Goal: Task Accomplishment & Management: Complete application form

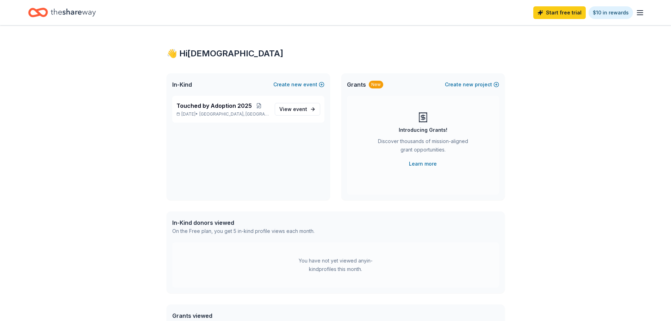
click at [283, 138] on div "Touched by Adoption 2025 Oct 30, 2025 • Whitefish Bay, WI View event" at bounding box center [248, 148] width 163 height 104
click at [288, 111] on span "View event" at bounding box center [293, 109] width 28 height 8
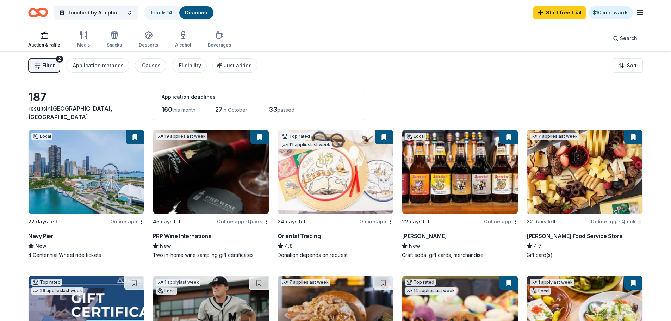
click at [43, 62] on span "Filter" at bounding box center [48, 65] width 12 height 8
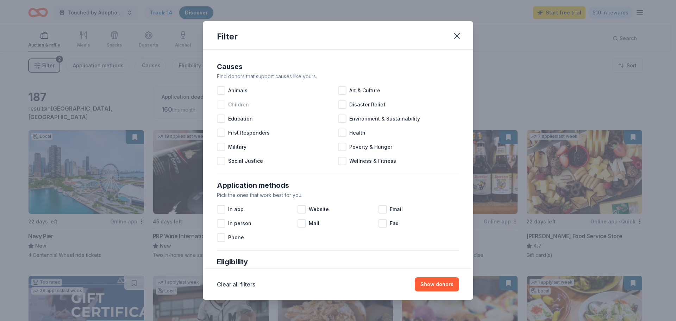
click at [222, 106] on div at bounding box center [221, 104] width 8 height 8
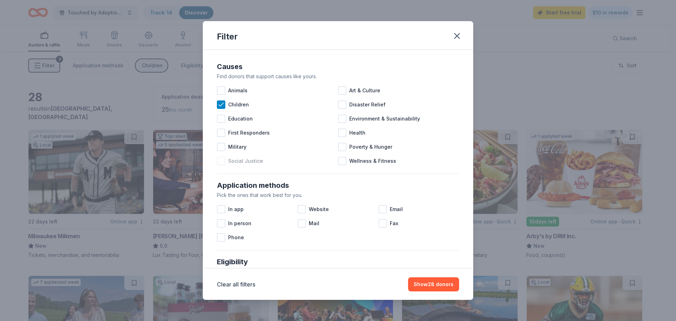
click at [220, 162] on div at bounding box center [221, 161] width 8 height 8
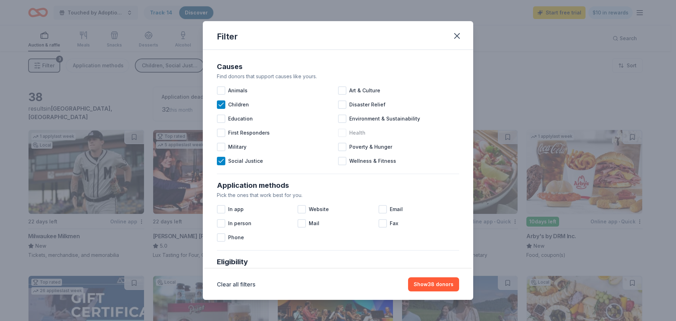
click at [339, 135] on div at bounding box center [342, 133] width 8 height 8
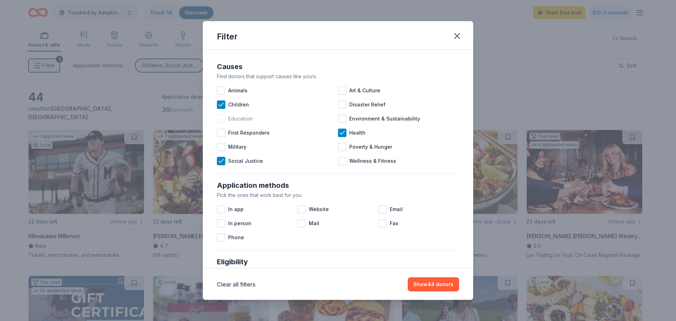
click at [220, 116] on div at bounding box center [221, 118] width 8 height 8
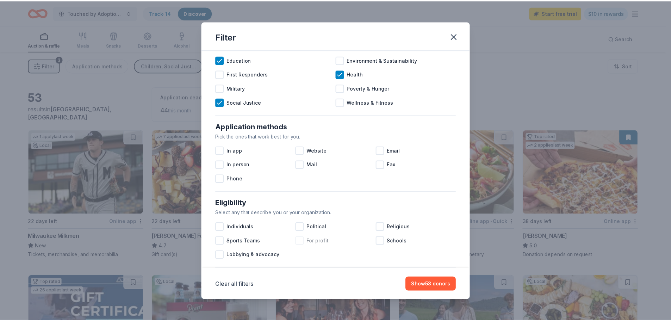
scroll to position [70, 0]
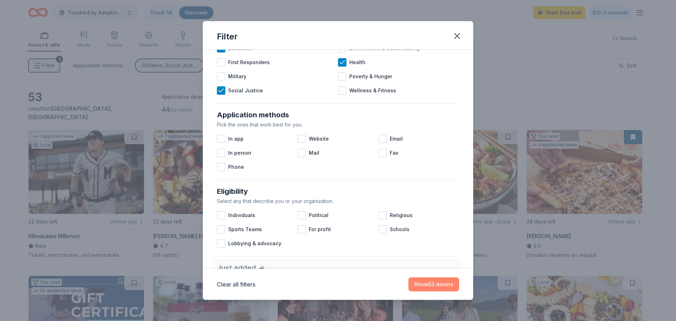
click at [430, 282] on button "Show 53 donors" at bounding box center [434, 284] width 51 height 14
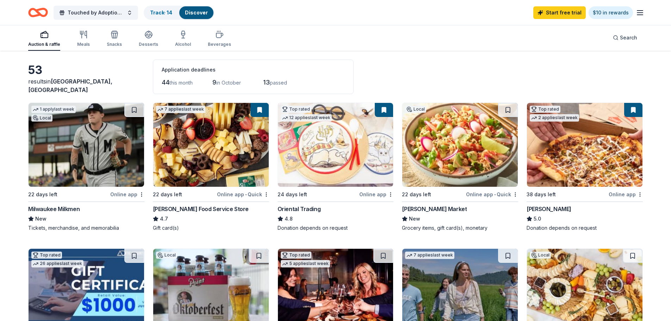
scroll to position [35, 0]
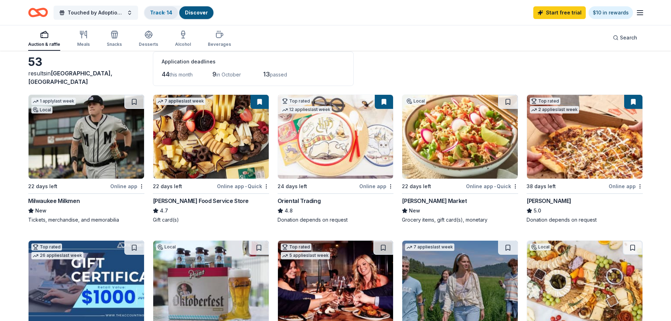
click at [161, 11] on link "Track · 14" at bounding box center [161, 13] width 22 height 6
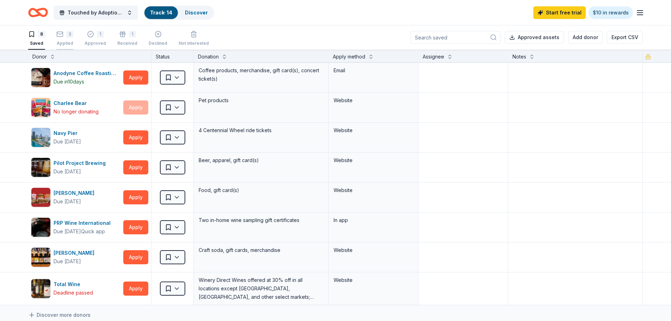
click at [60, 35] on icon "button" at bounding box center [59, 34] width 7 height 7
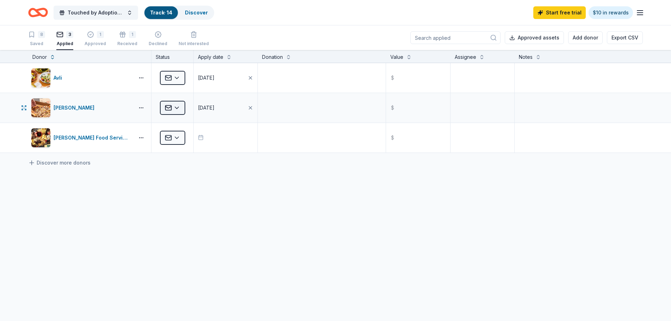
click at [177, 106] on html "Touched by Adoption 2025 Track · 14 Discover Start free trial $10 in rewards 8 …" at bounding box center [335, 160] width 671 height 321
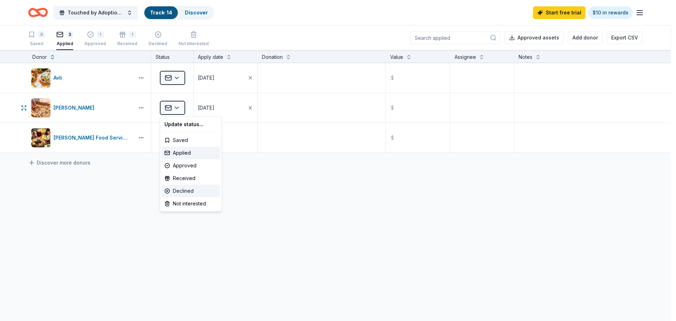
click at [188, 188] on div "Declined" at bounding box center [191, 191] width 58 height 13
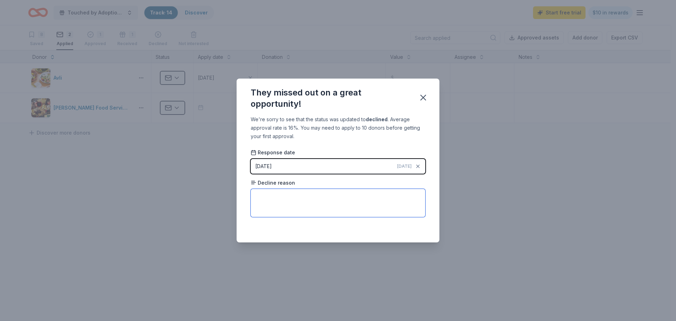
click at [386, 203] on textarea at bounding box center [338, 203] width 175 height 28
type textarea "d"
type textarea "does not fit need"
click at [426, 97] on icon "button" at bounding box center [423, 98] width 10 height 10
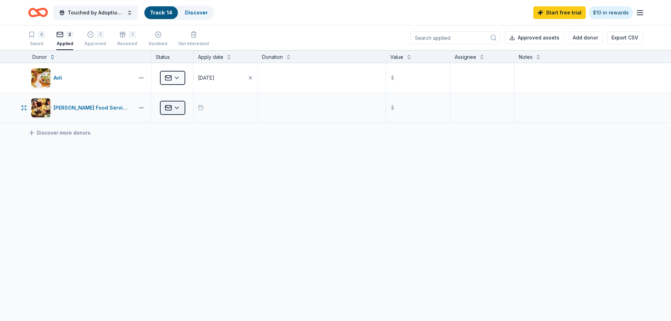
click at [177, 107] on html "Touched by Adoption 2025 Track · 14 Discover Start free trial $10 in rewards 8 …" at bounding box center [335, 160] width 671 height 321
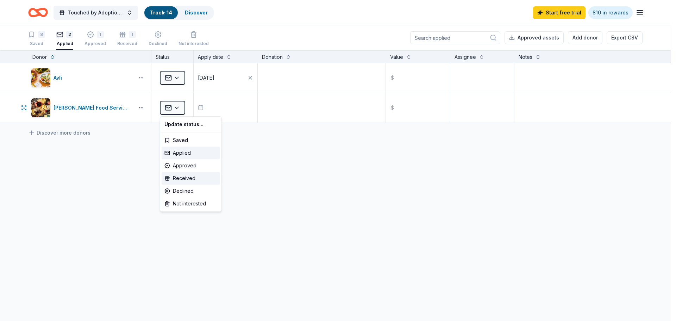
click at [174, 177] on div "Received" at bounding box center [191, 178] width 58 height 13
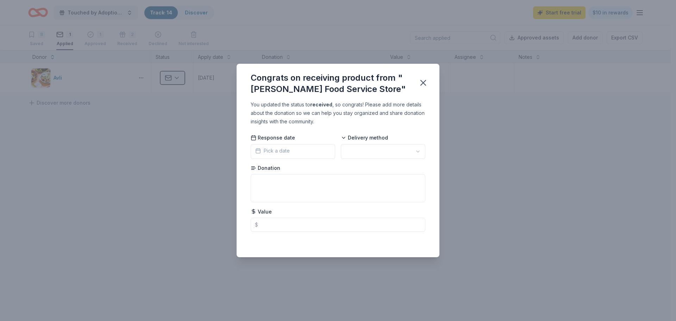
click at [417, 150] on html "Touched by Adoption 2025 Track · 14 Discover Start free trial $10 in rewards 8 …" at bounding box center [338, 160] width 676 height 321
click at [285, 225] on input "text" at bounding box center [338, 225] width 175 height 14
type input "25.00"
click at [420, 82] on icon "button" at bounding box center [423, 83] width 10 height 10
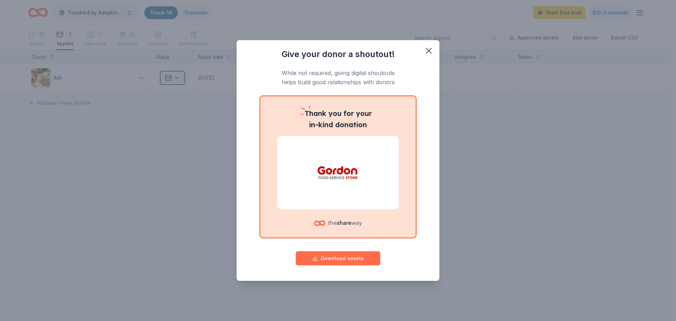
click at [366, 257] on button "Download assets" at bounding box center [338, 258] width 85 height 14
click at [429, 49] on icon "button" at bounding box center [429, 51] width 10 height 10
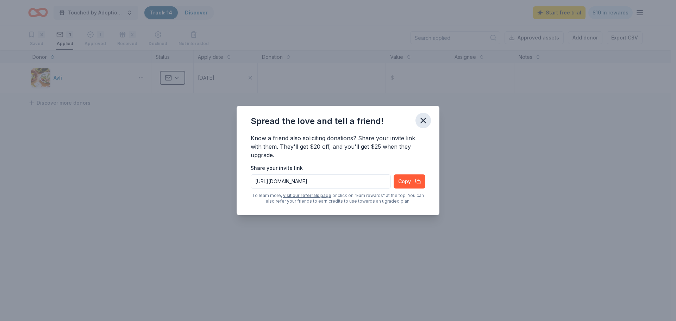
click at [424, 123] on icon "button" at bounding box center [423, 121] width 10 height 10
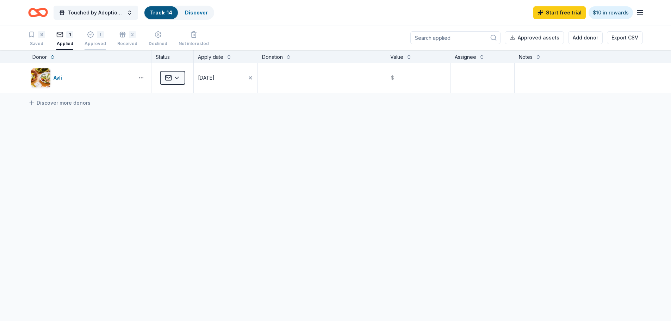
click at [92, 35] on icon "button" at bounding box center [90, 34] width 7 height 7
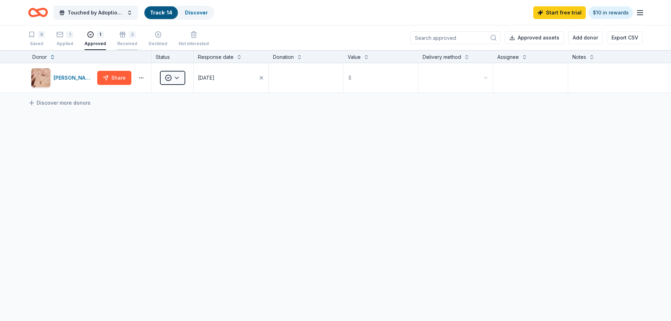
click at [124, 34] on div "2" at bounding box center [127, 30] width 20 height 7
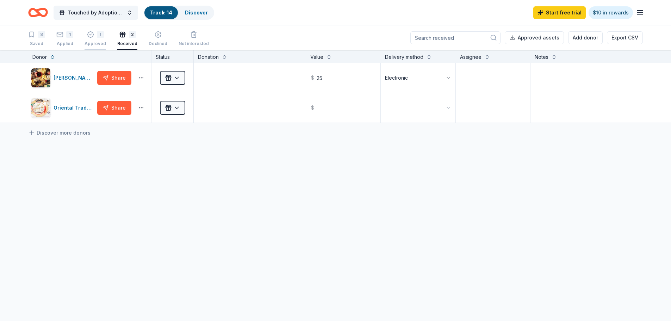
click at [95, 36] on div "1" at bounding box center [95, 34] width 21 height 7
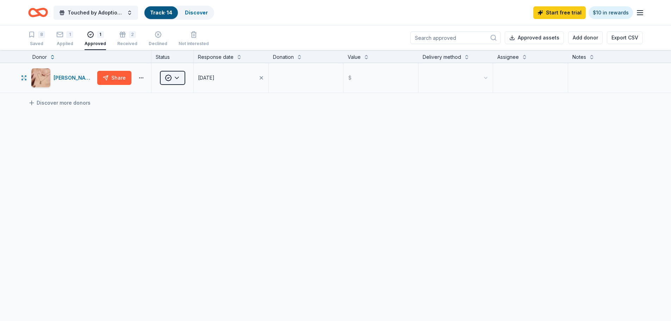
click at [179, 76] on html "Touched by Adoption 2025 Track · 14 Discover Start free trial $10 in rewards 8 …" at bounding box center [335, 160] width 671 height 321
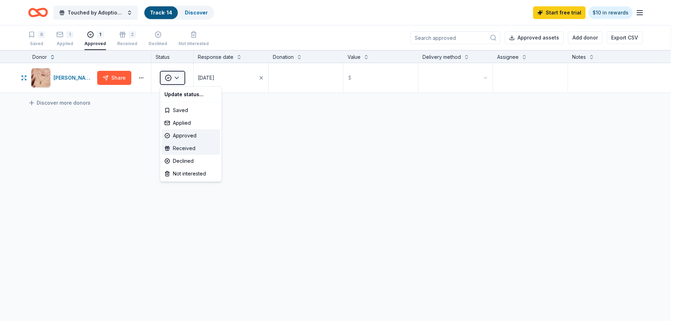
click at [181, 145] on div "Received" at bounding box center [191, 148] width 58 height 13
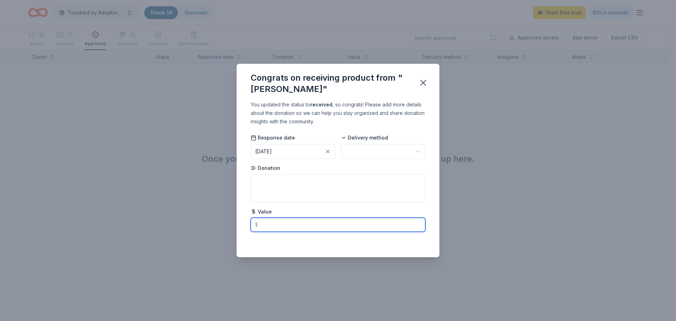
click at [279, 225] on input "text" at bounding box center [338, 225] width 175 height 14
type input "90.00"
click at [280, 186] on textarea at bounding box center [338, 188] width 175 height 28
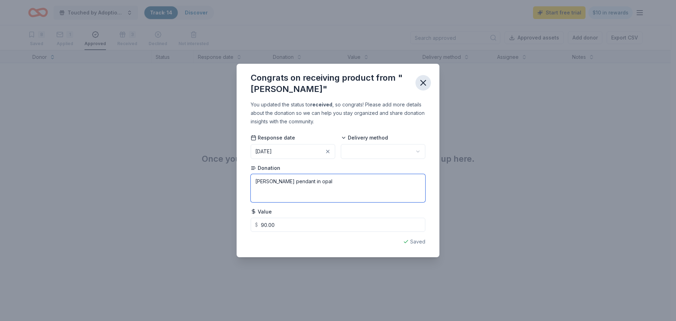
type textarea "Elisa pendant in opal"
click at [422, 84] on icon "button" at bounding box center [423, 82] width 5 height 5
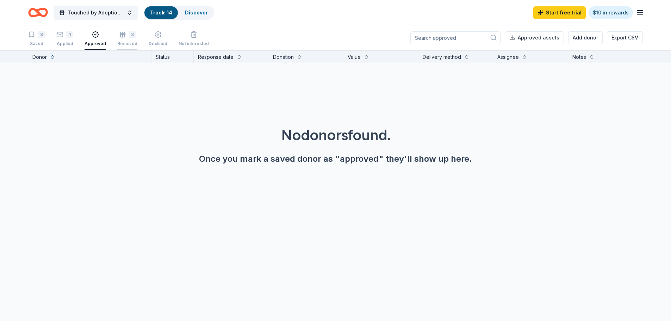
click at [125, 34] on div "3" at bounding box center [127, 30] width 20 height 7
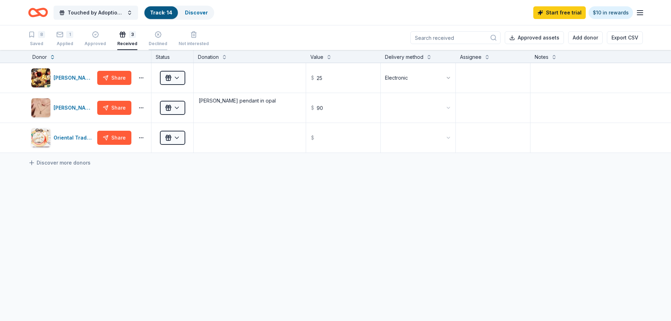
click at [157, 34] on icon "button" at bounding box center [158, 30] width 7 height 7
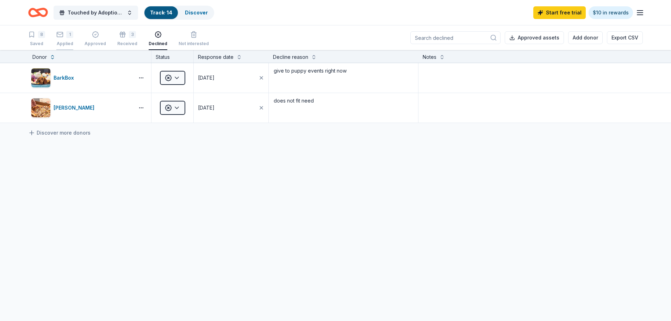
click at [64, 35] on div "1" at bounding box center [64, 34] width 17 height 7
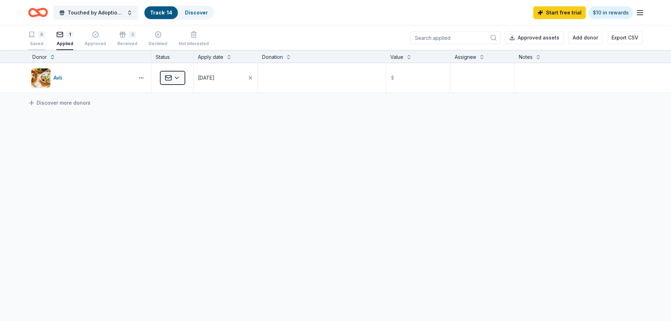
click at [33, 34] on icon "button" at bounding box center [31, 34] width 7 height 7
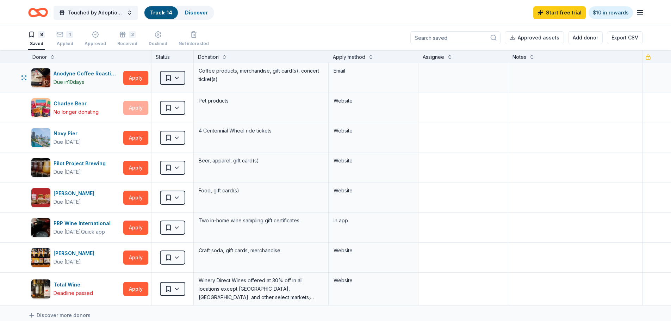
click at [177, 77] on html "Touched by Adoption 2025 Track · 14 Discover Start free trial $10 in rewards 8 …" at bounding box center [335, 160] width 671 height 321
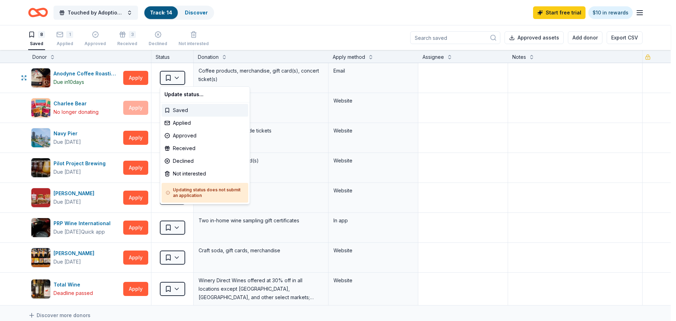
click at [176, 108] on div "Saved" at bounding box center [205, 110] width 87 height 13
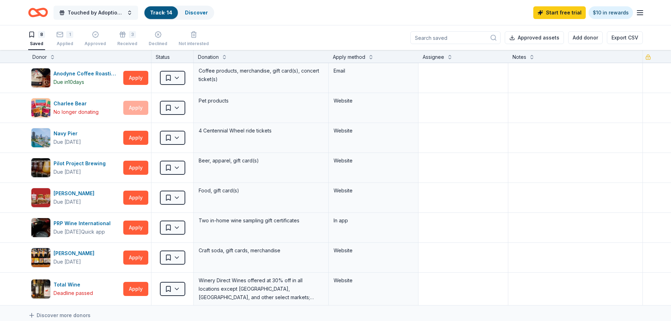
click at [97, 12] on span "Touched by Adoption 2025" at bounding box center [96, 12] width 56 height 8
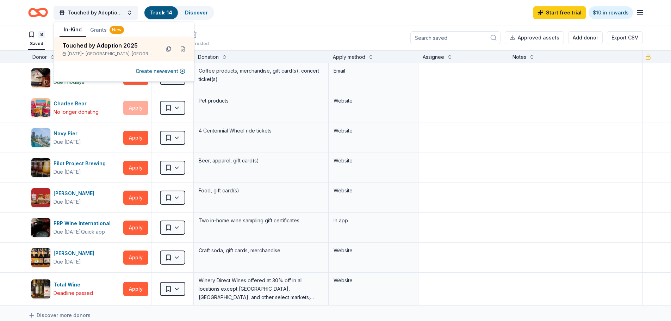
click at [42, 11] on icon "Home" at bounding box center [38, 12] width 20 height 17
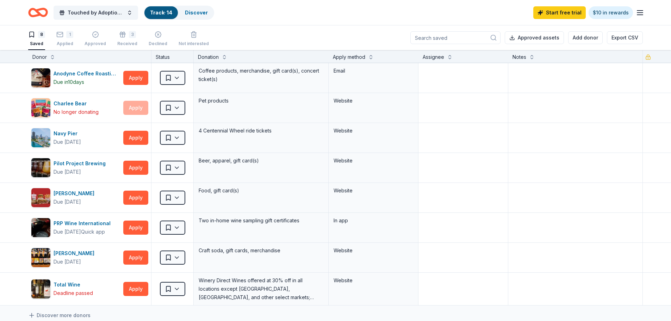
click at [161, 12] on link "Track · 14" at bounding box center [161, 13] width 22 height 6
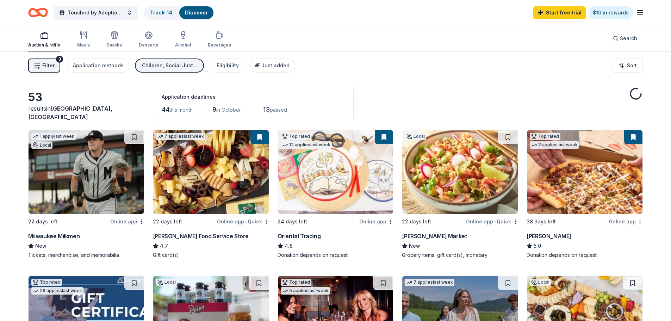
click at [193, 10] on link "Discover" at bounding box center [196, 13] width 23 height 6
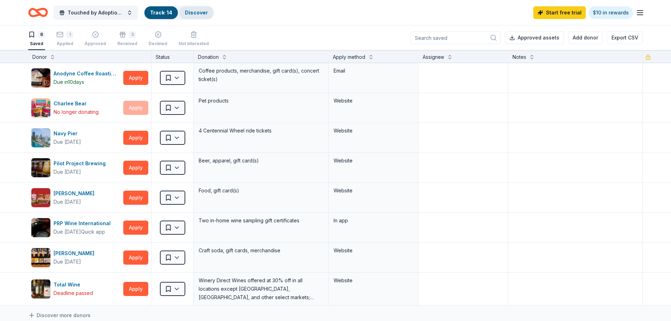
scroll to position [0, 0]
click at [194, 10] on link "Discover" at bounding box center [196, 13] width 23 height 6
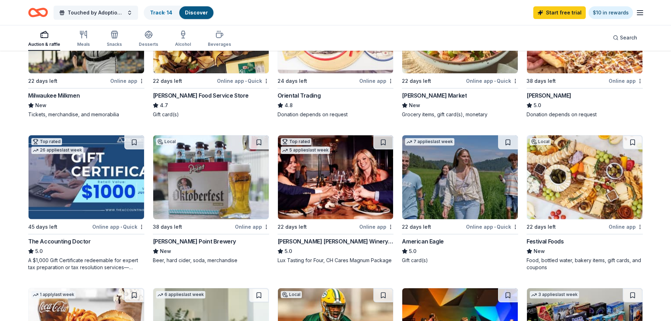
scroll to position [141, 0]
click at [257, 138] on button at bounding box center [259, 142] width 20 height 14
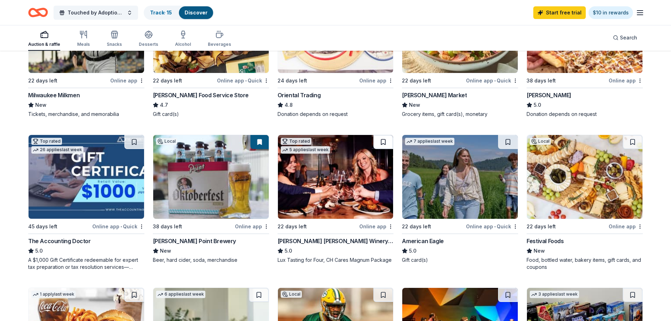
click at [385, 142] on button at bounding box center [383, 142] width 20 height 14
click at [385, 141] on button at bounding box center [384, 142] width 18 height 14
click at [509, 140] on button at bounding box center [508, 142] width 20 height 14
click at [632, 142] on button at bounding box center [633, 142] width 20 height 14
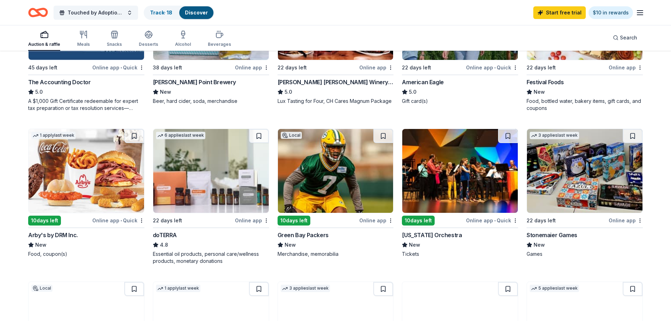
scroll to position [317, 0]
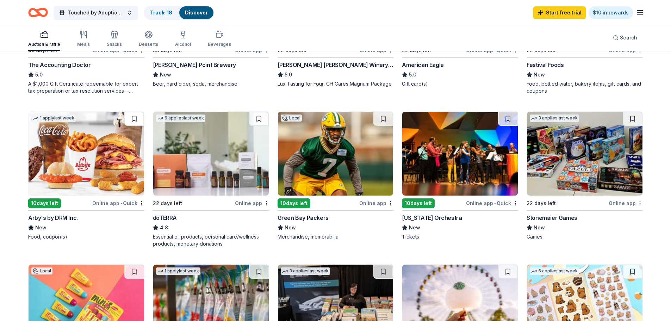
click at [134, 116] on button at bounding box center [134, 119] width 20 height 14
click at [629, 114] on button at bounding box center [633, 119] width 20 height 14
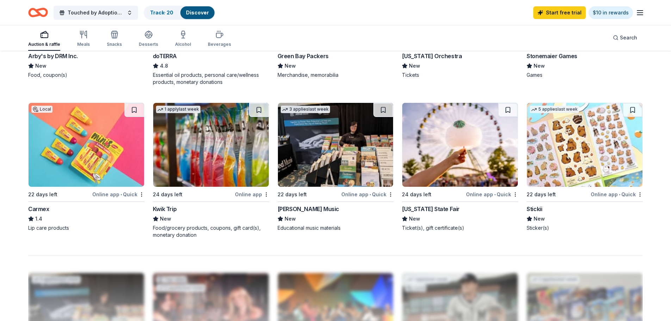
scroll to position [493, 0]
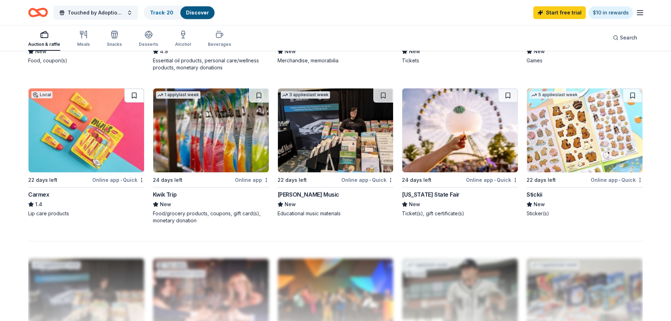
click at [132, 94] on button at bounding box center [134, 95] width 20 height 14
click at [260, 95] on button at bounding box center [259, 95] width 20 height 14
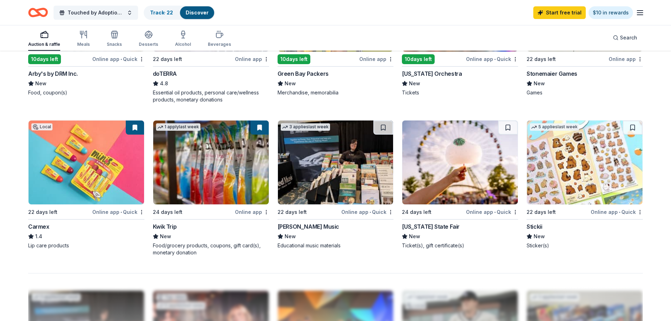
scroll to position [458, 0]
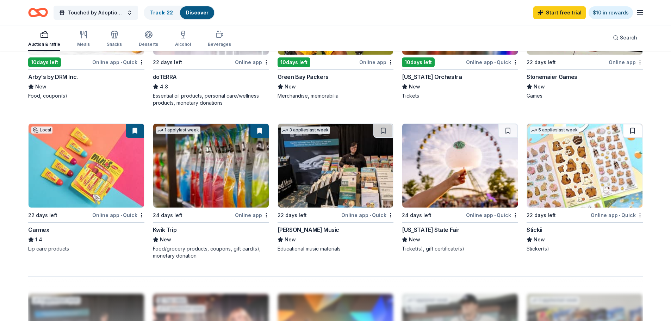
click at [632, 129] on button at bounding box center [633, 131] width 20 height 14
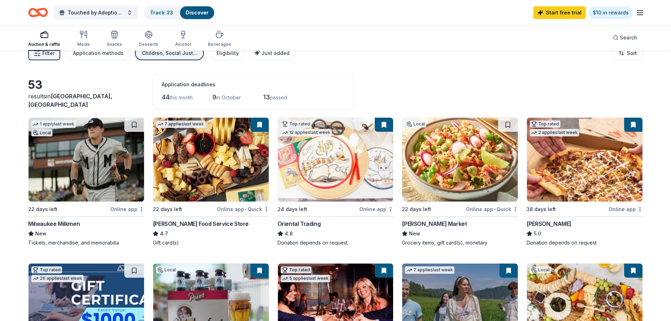
scroll to position [0, 0]
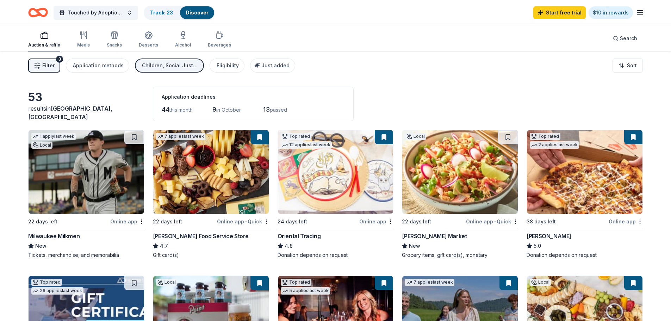
click at [44, 62] on span "Filter" at bounding box center [48, 65] width 12 height 8
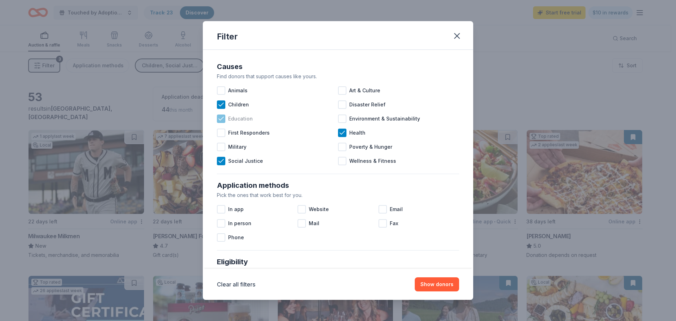
click at [223, 119] on icon at bounding box center [221, 118] width 7 height 7
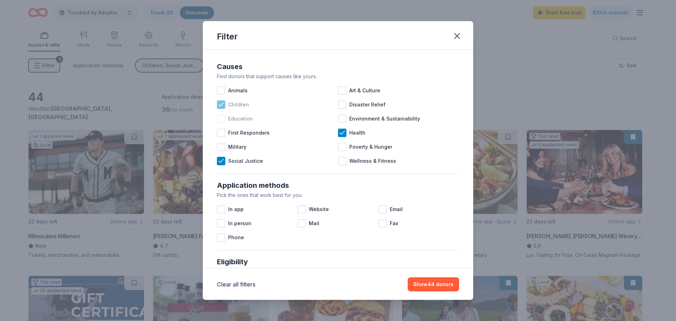
click at [224, 104] on icon at bounding box center [221, 104] width 7 height 7
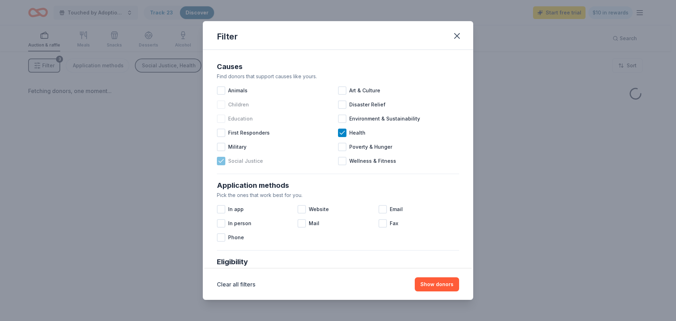
click at [220, 162] on icon at bounding box center [221, 160] width 5 height 3
click at [340, 133] on icon at bounding box center [342, 132] width 5 height 3
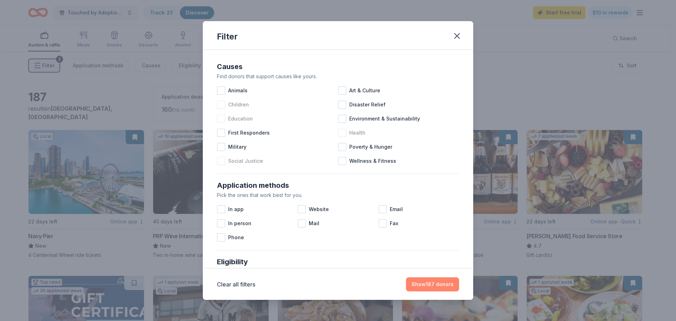
click at [435, 285] on button "Show 187 donors" at bounding box center [432, 284] width 53 height 14
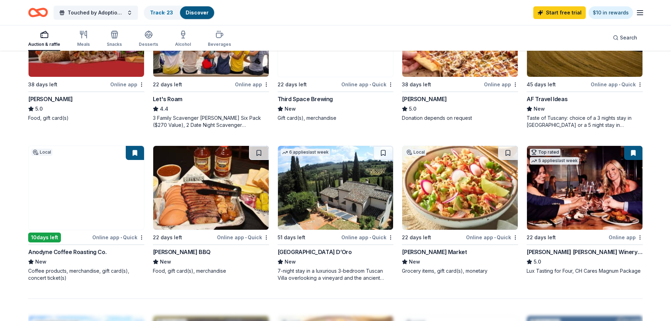
scroll to position [458, 0]
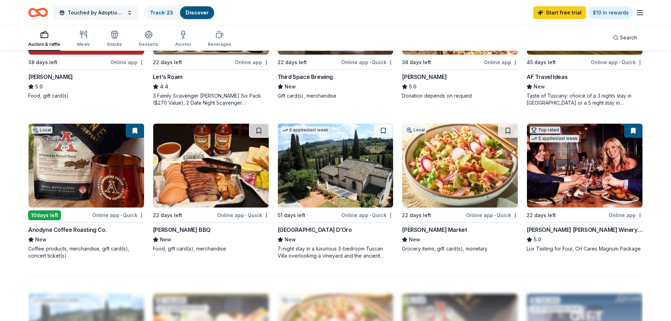
click at [75, 10] on span "Touched by Adoption 2025" at bounding box center [96, 12] width 56 height 8
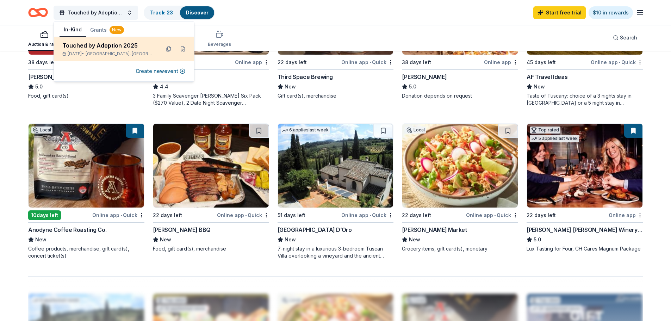
click at [85, 43] on div "Touched by Adoption 2025" at bounding box center [108, 45] width 92 height 8
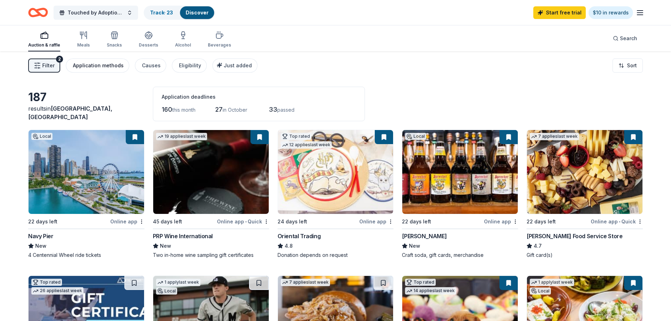
click at [105, 64] on div "Application methods" at bounding box center [98, 65] width 51 height 8
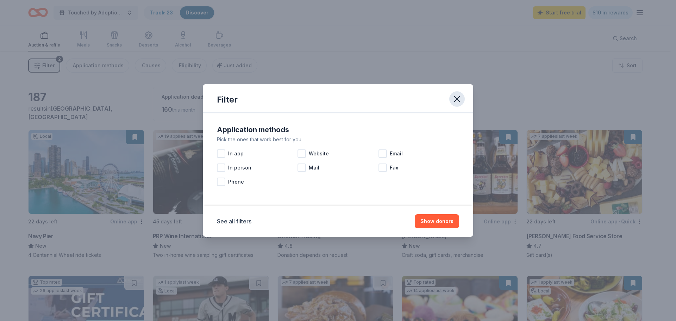
click at [456, 99] on icon "button" at bounding box center [457, 99] width 10 height 10
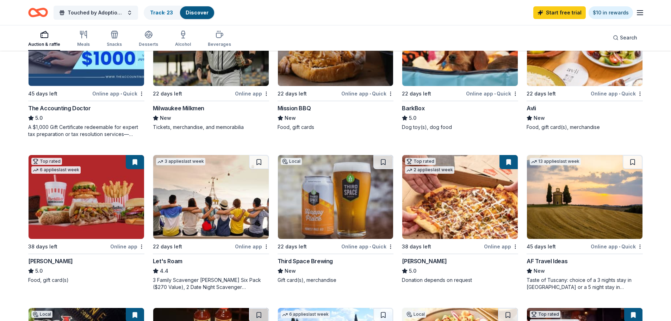
scroll to position [282, 0]
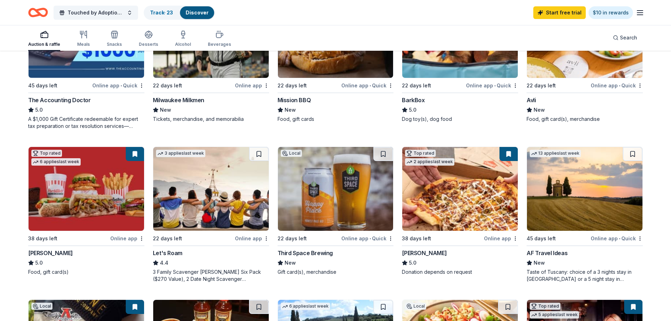
click at [89, 192] on img at bounding box center [87, 189] width 116 height 84
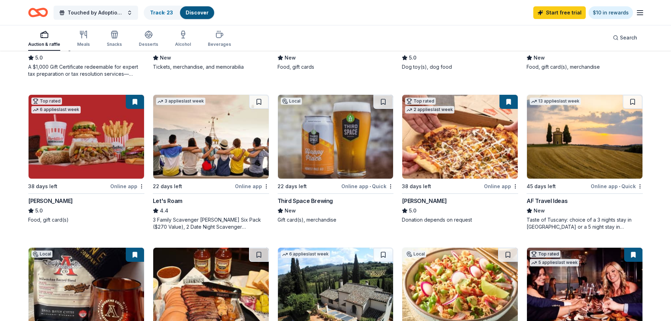
scroll to position [387, 0]
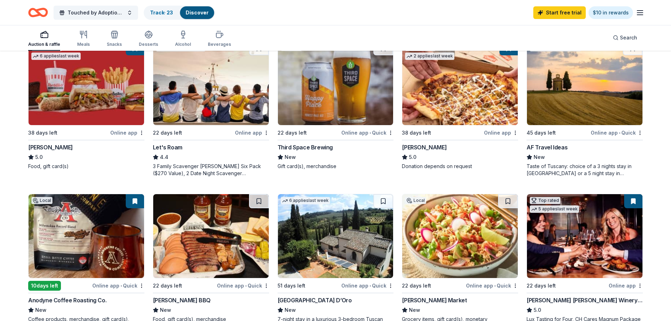
click at [95, 244] on img at bounding box center [87, 236] width 116 height 84
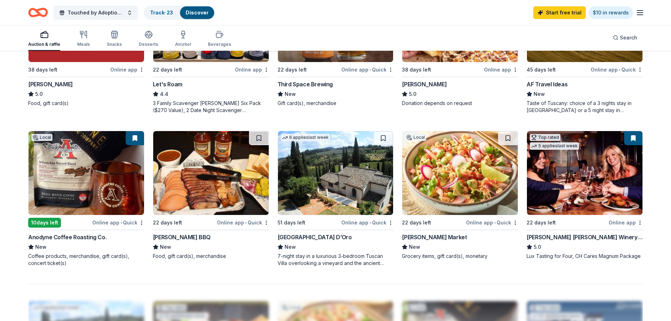
scroll to position [458, 0]
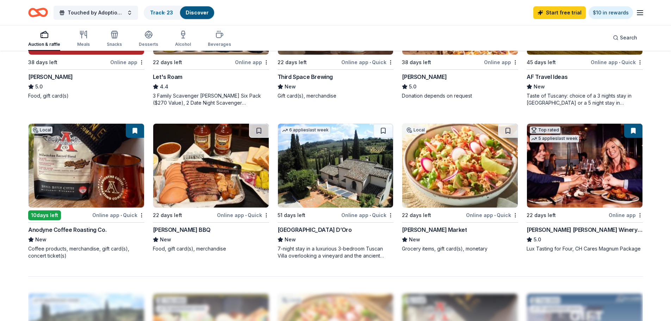
click at [448, 178] on img at bounding box center [460, 166] width 116 height 84
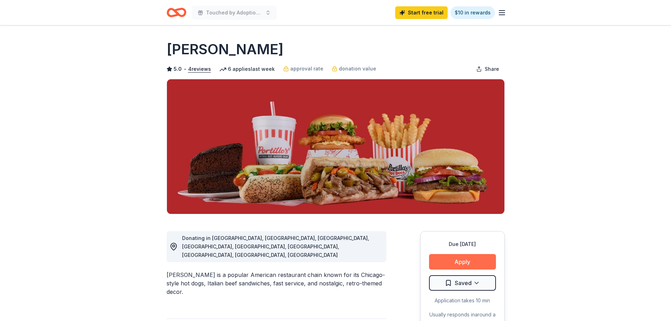
click at [455, 259] on button "Apply" at bounding box center [462, 261] width 67 height 15
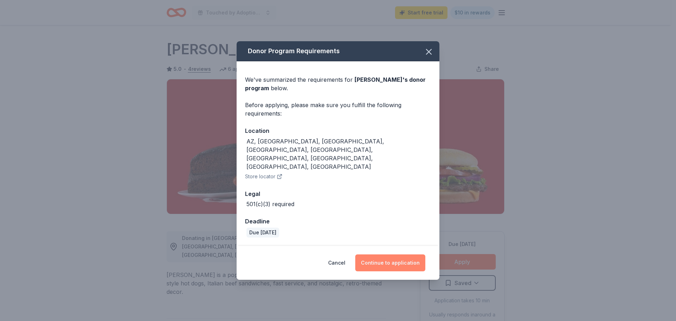
click at [384, 254] on button "Continue to application" at bounding box center [390, 262] width 70 height 17
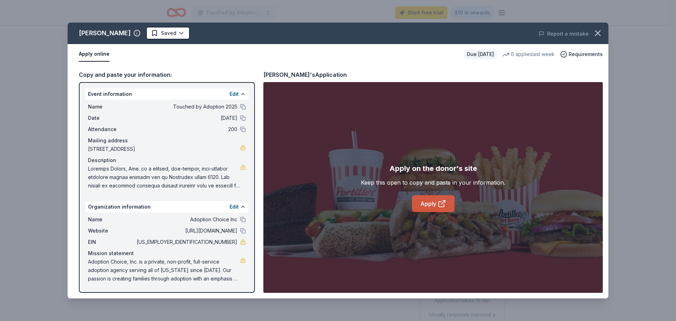
click at [426, 202] on link "Apply" at bounding box center [433, 203] width 43 height 17
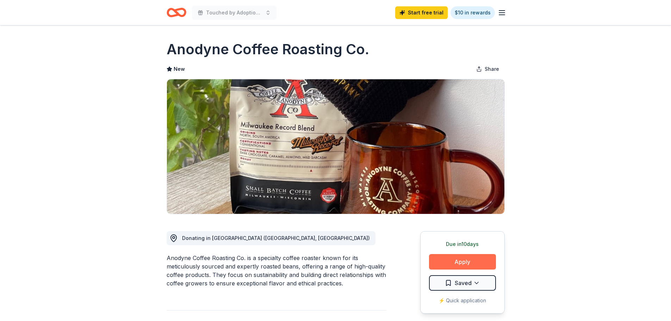
click at [471, 261] on button "Apply" at bounding box center [462, 261] width 67 height 15
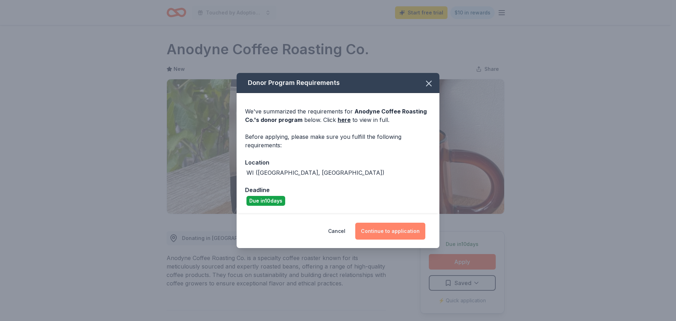
click at [395, 230] on button "Continue to application" at bounding box center [390, 231] width 70 height 17
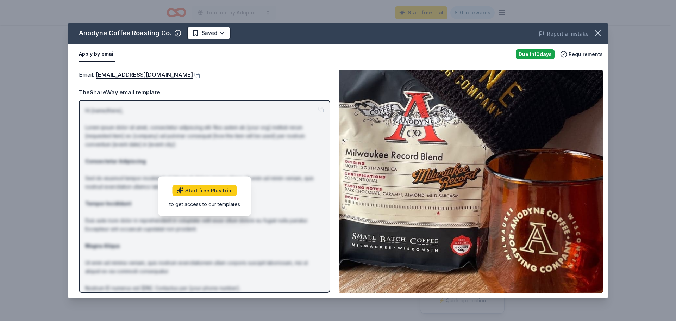
click at [393, 214] on img at bounding box center [471, 181] width 264 height 223
click at [193, 74] on button at bounding box center [196, 76] width 7 height 6
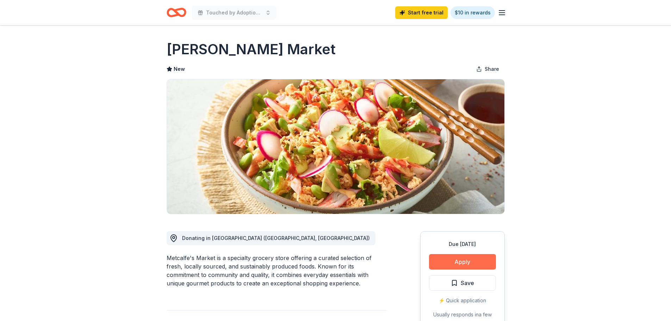
click at [478, 255] on button "Apply" at bounding box center [462, 261] width 67 height 15
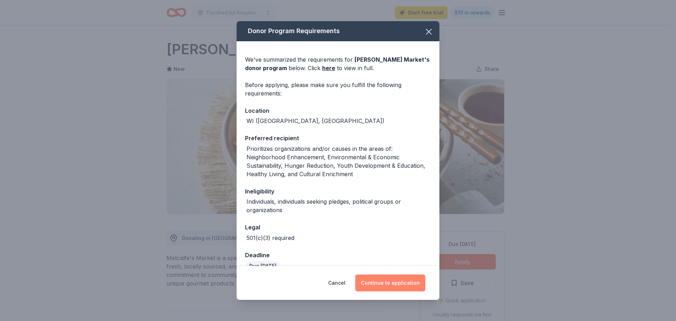
click at [380, 280] on button "Continue to application" at bounding box center [390, 282] width 70 height 17
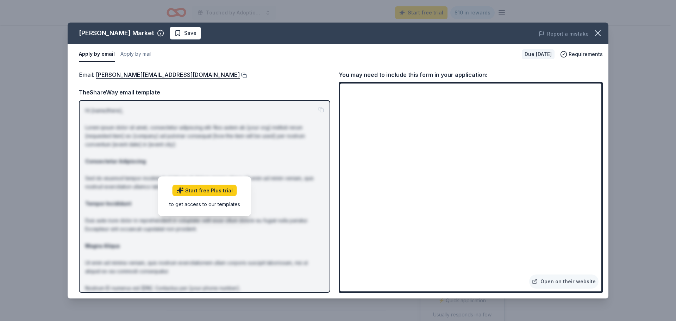
click at [240, 76] on button at bounding box center [243, 76] width 7 height 6
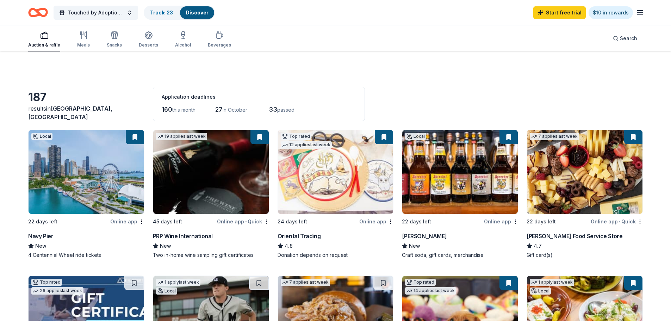
scroll to position [458, 0]
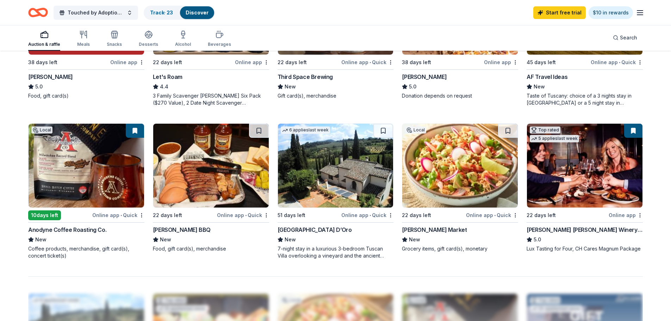
click at [42, 10] on icon "Home" at bounding box center [41, 12] width 11 height 7
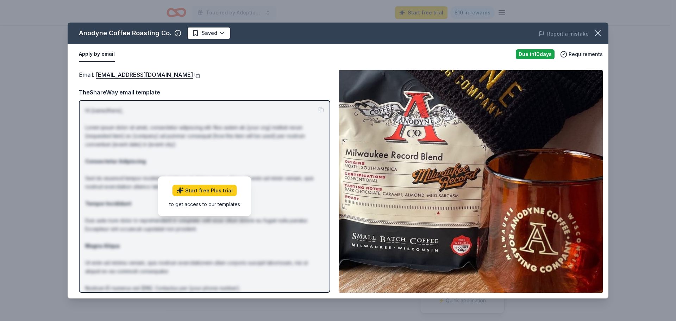
click at [453, 211] on img at bounding box center [471, 181] width 264 height 223
